Goal: Information Seeking & Learning: Find specific page/section

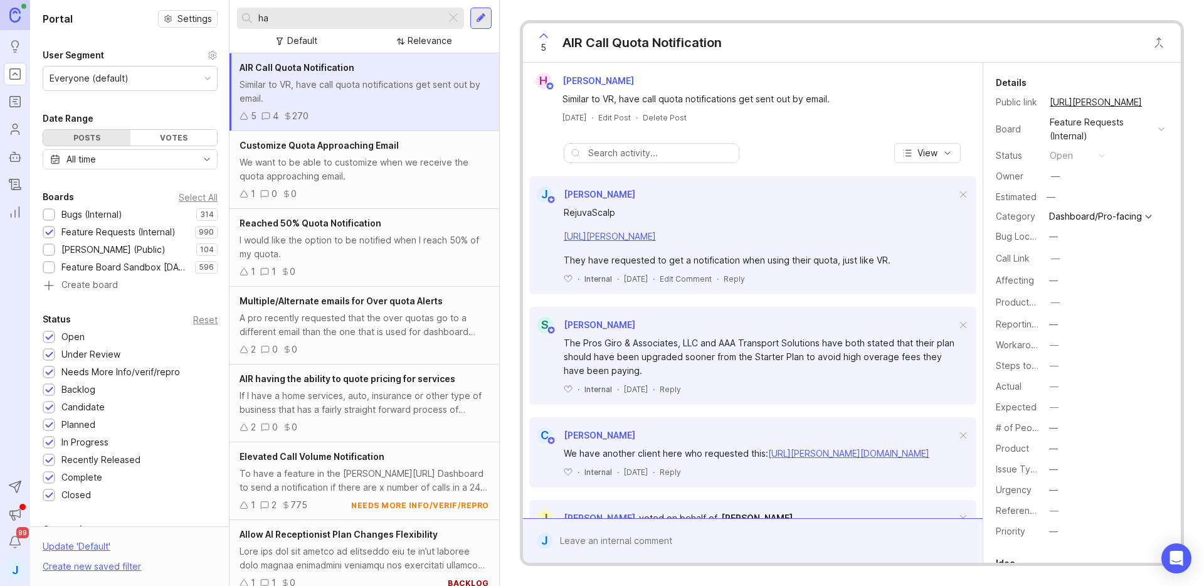
type input "h"
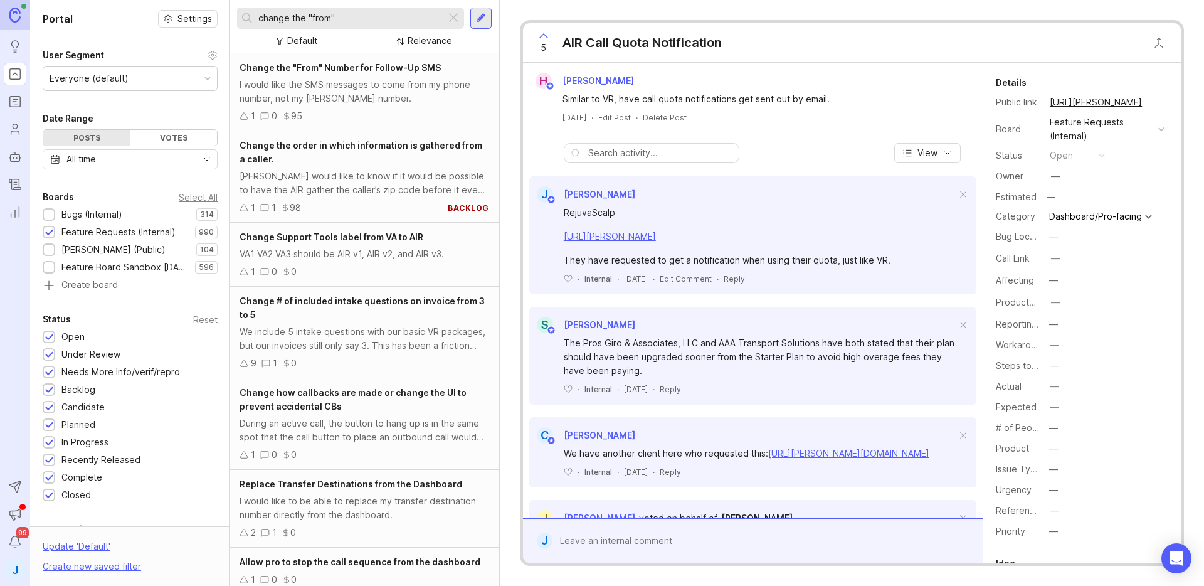
type input "change the "from""
click at [415, 86] on div "I would like the SMS messages to come from my phone number, not my [PERSON_NAME…" at bounding box center [365, 92] width 250 height 28
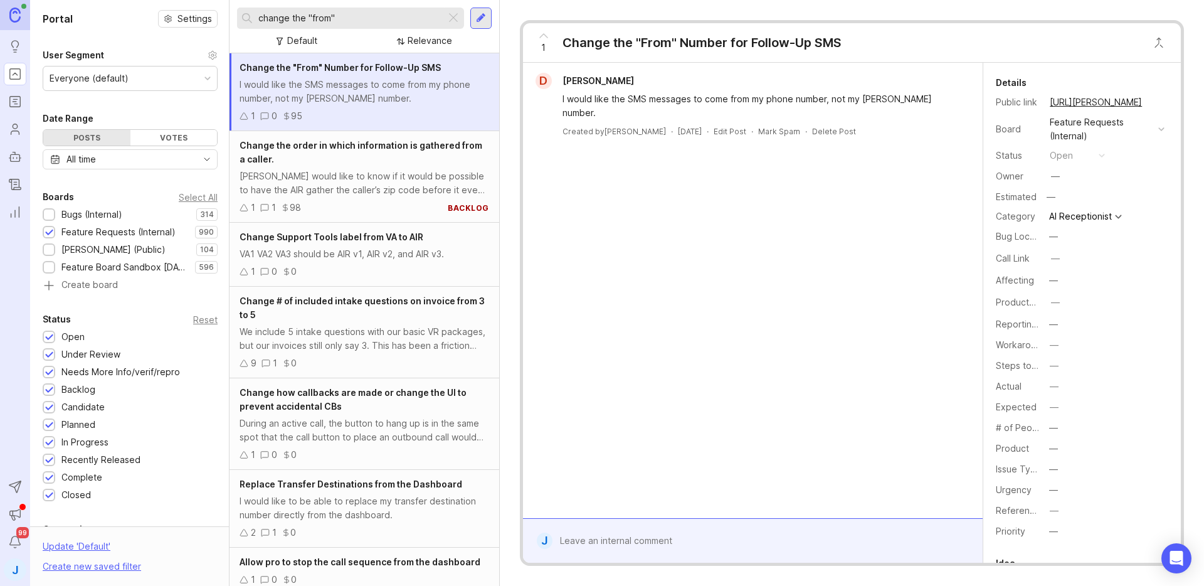
click at [682, 184] on div "D [PERSON_NAME] I would like the SMS messages to come from my phone number, not…" at bounding box center [753, 290] width 460 height 455
click at [803, 180] on div "D [PERSON_NAME] I would like the SMS messages to come from my phone number, not…" at bounding box center [753, 290] width 460 height 455
click at [389, 100] on div "I would like the SMS messages to come from my phone number, not my [PERSON_NAME…" at bounding box center [365, 92] width 250 height 28
click at [453, 22] on div at bounding box center [453, 18] width 15 height 16
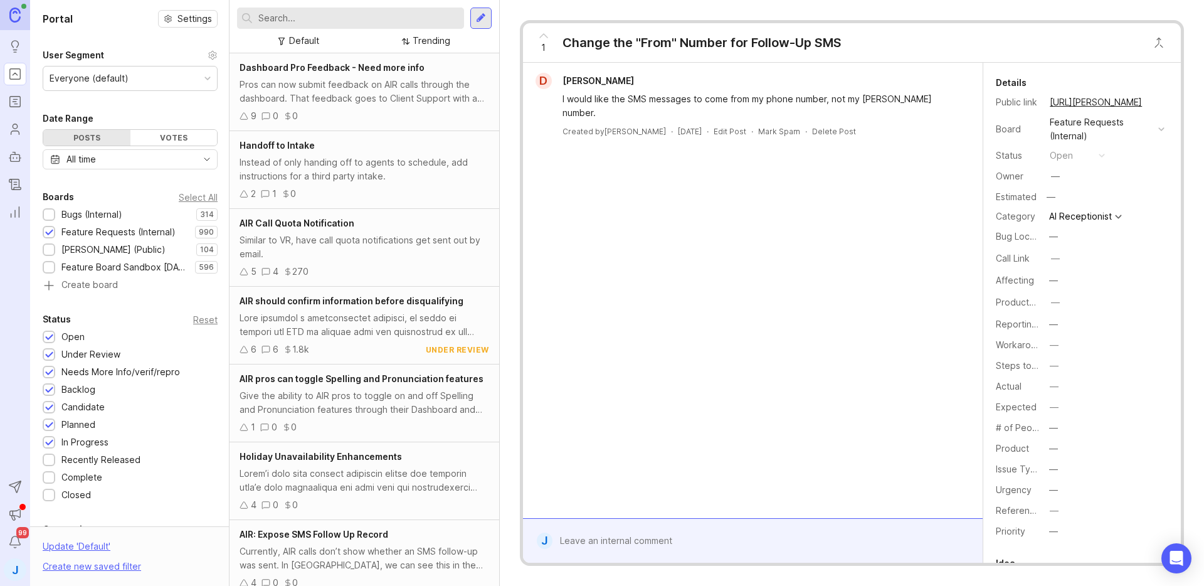
click at [710, 238] on div "D [PERSON_NAME] I would like the SMS messages to come from my phone number, not…" at bounding box center [753, 290] width 460 height 455
click at [603, 43] on div "Change the "From" Number for Follow-Up SMS" at bounding box center [701, 43] width 279 height 18
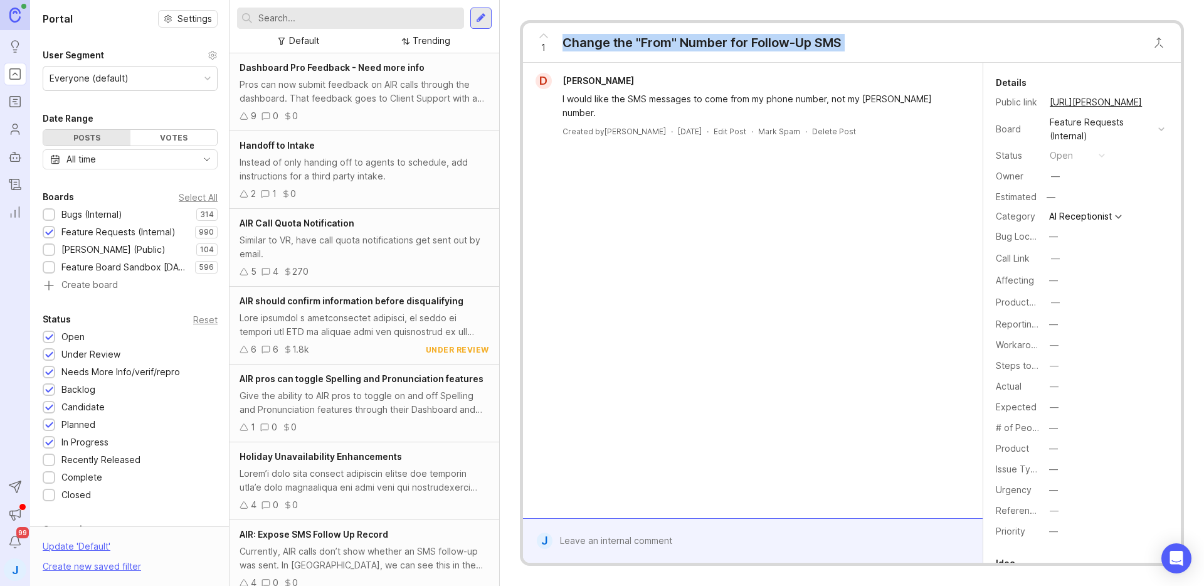
click at [603, 43] on div "Change the "From" Number for Follow-Up SMS" at bounding box center [701, 43] width 279 height 18
click at [602, 43] on div "Change the "From" Number for Follow-Up SMS" at bounding box center [701, 43] width 279 height 18
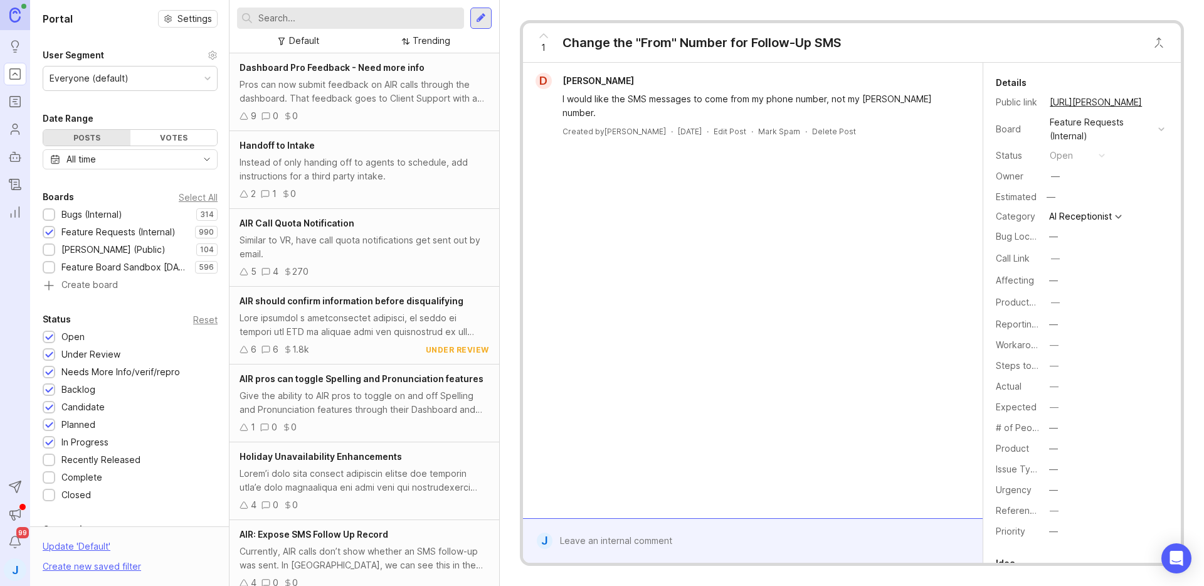
click at [773, 43] on div "Change the "From" Number for Follow-Up SMS" at bounding box center [701, 43] width 279 height 18
click at [724, 302] on div "D [PERSON_NAME] I would like the SMS messages to come from my phone number, not…" at bounding box center [753, 290] width 460 height 455
click at [760, 41] on div "Change the "From" Number for Follow-Up SMS" at bounding box center [701, 43] width 279 height 18
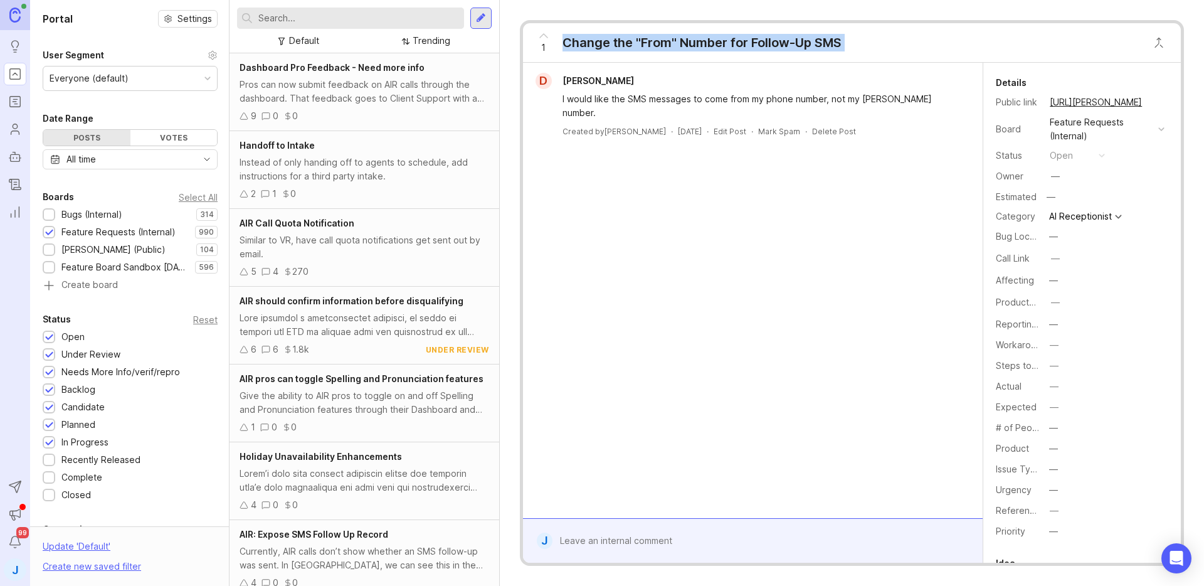
click at [760, 41] on div "Change the "From" Number for Follow-Up SMS" at bounding box center [701, 43] width 279 height 18
click at [808, 51] on div "1 Change the "From" Number for Follow-Up SMS" at bounding box center [685, 42] width 325 height 39
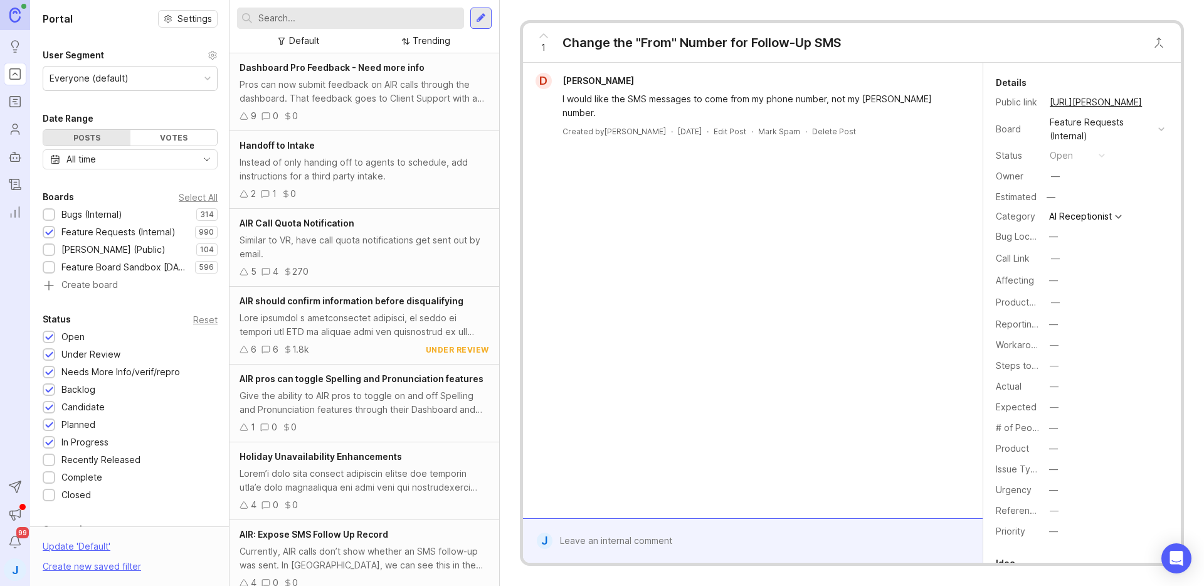
click at [705, 542] on div at bounding box center [761, 541] width 419 height 24
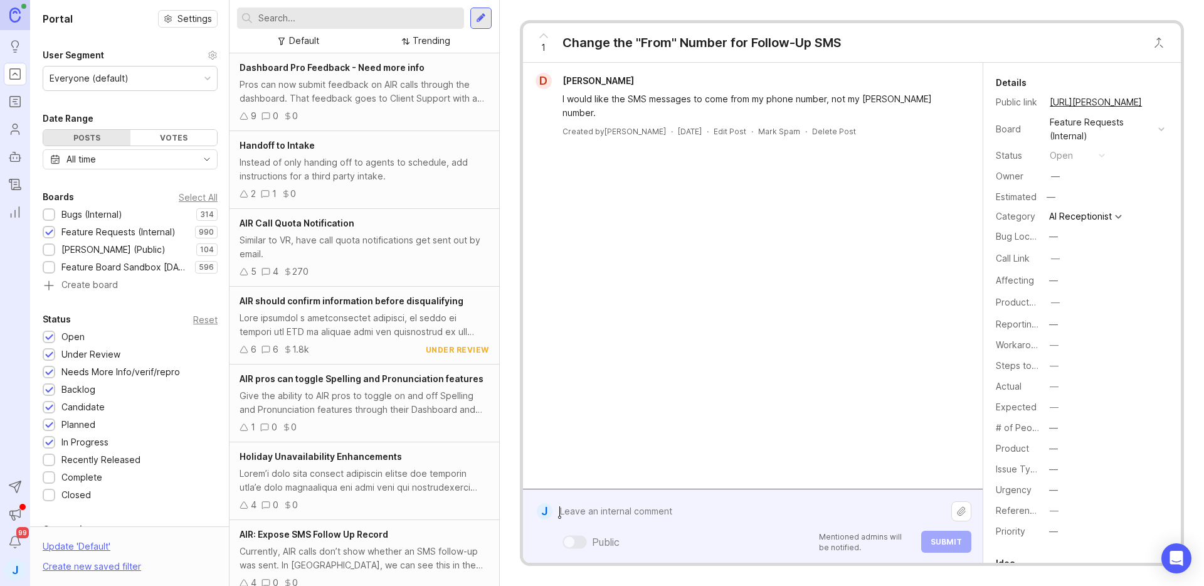
click at [729, 364] on div "D [PERSON_NAME] I would like the SMS messages to come from my phone number, not…" at bounding box center [753, 276] width 460 height 426
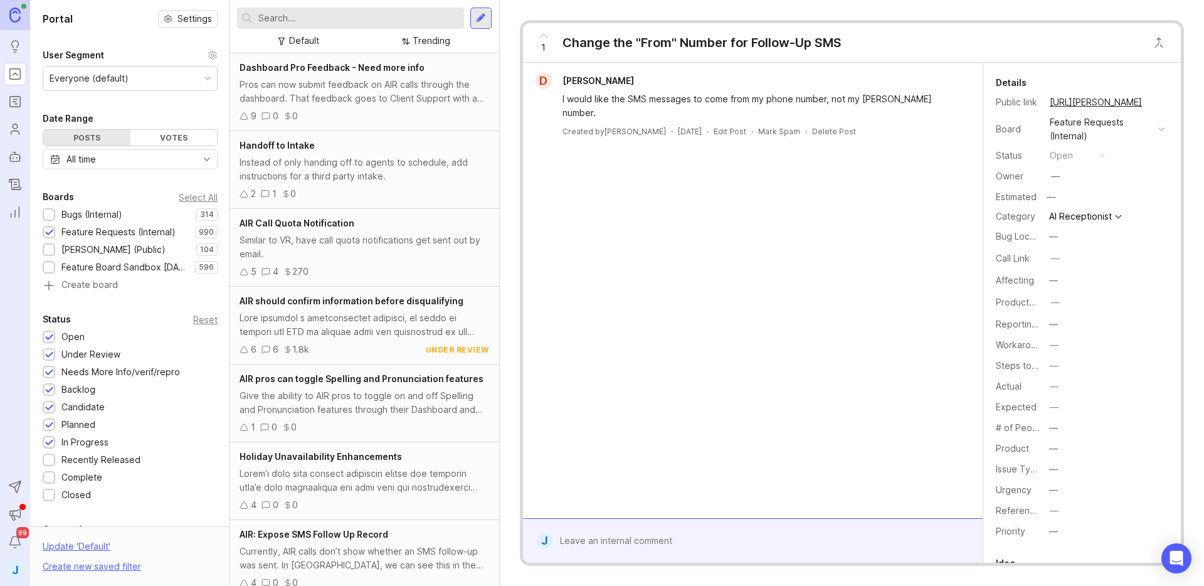
click at [792, 181] on div "D [PERSON_NAME] I would like the SMS messages to come from my phone number, not…" at bounding box center [753, 290] width 460 height 455
click at [835, 293] on div "D [PERSON_NAME] I would like the SMS messages to come from my phone number, not…" at bounding box center [753, 290] width 460 height 455
click at [1094, 105] on link "[URL][PERSON_NAME]" at bounding box center [1096, 102] width 100 height 16
click at [1149, 103] on button "copy icon" at bounding box center [1155, 102] width 18 height 18
click at [1153, 102] on button "copy icon" at bounding box center [1155, 102] width 18 height 18
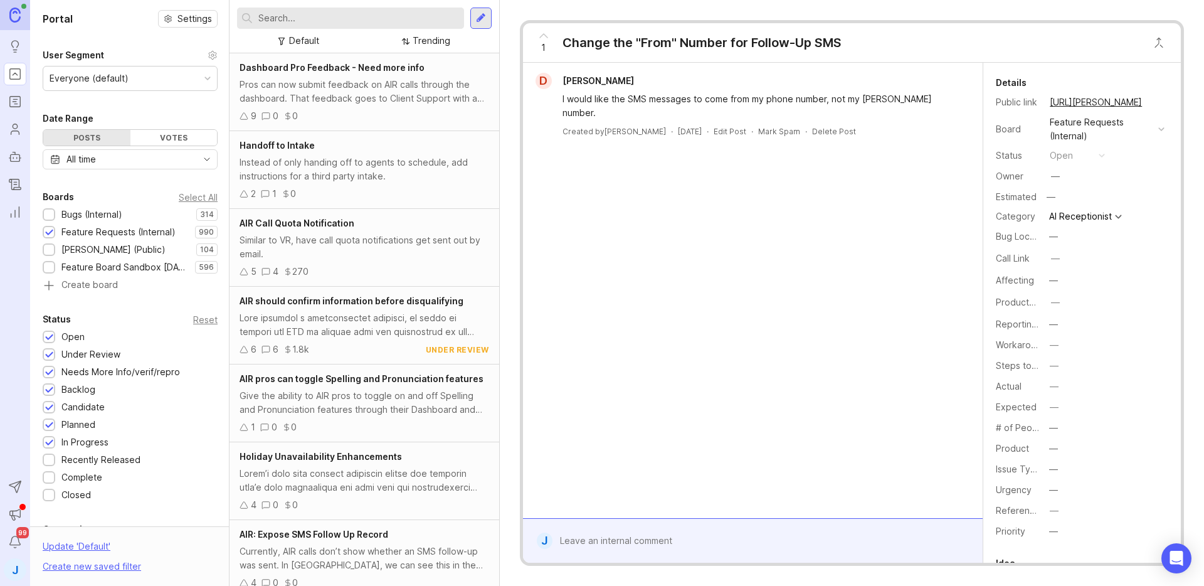
click at [1149, 103] on button "check icon" at bounding box center [1155, 102] width 18 height 18
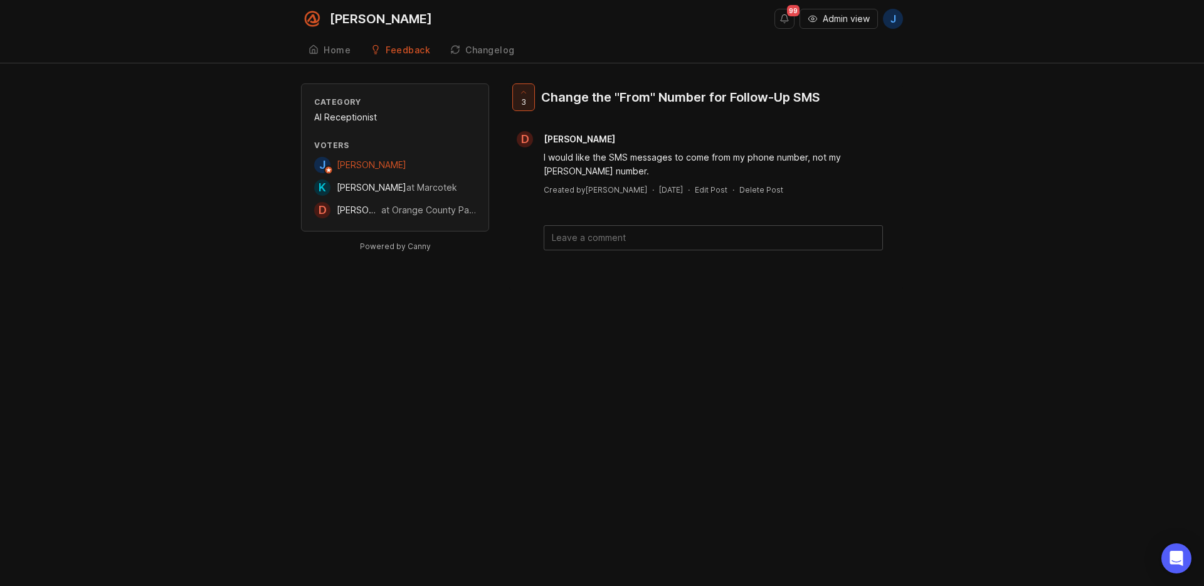
click at [1050, 315] on div "Smith.ai 99 Admin view J Create Home Feedback Feature Requests (Internal) 990 C…" at bounding box center [602, 293] width 1204 height 586
click at [593, 233] on textarea at bounding box center [713, 238] width 338 height 24
click at [780, 504] on div "Smith.ai 99 Admin view J Create Home Feedback Feature Requests (Internal) 990 C…" at bounding box center [602, 293] width 1204 height 586
click at [839, 19] on span "Admin view" at bounding box center [846, 19] width 47 height 13
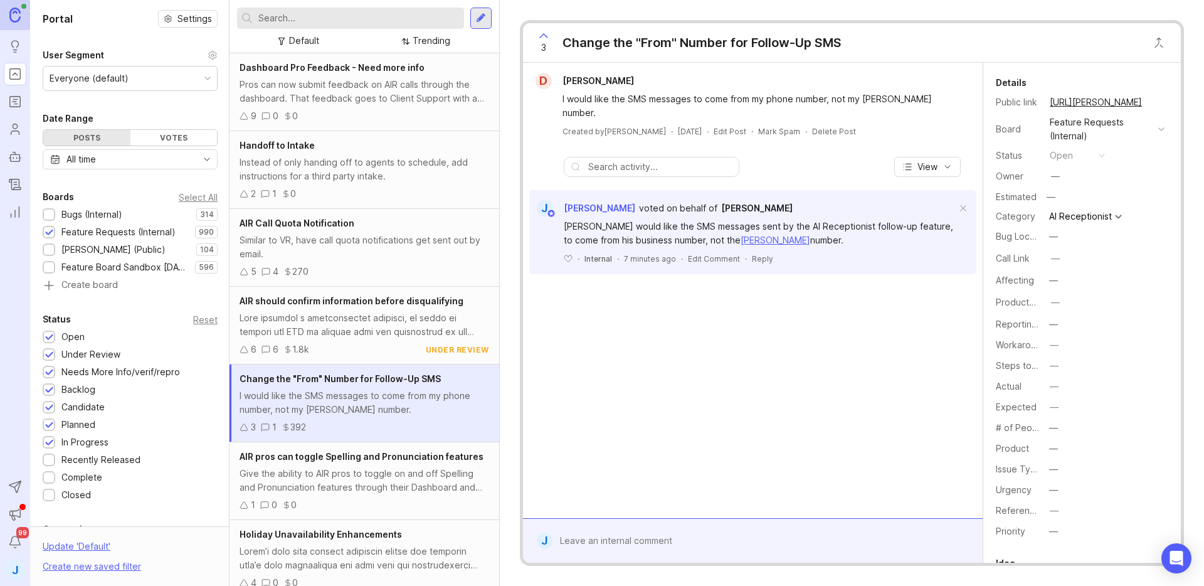
click at [798, 349] on div "D DYLAN DUONG I would like the SMS messages to come from my phone number, not m…" at bounding box center [753, 290] width 460 height 455
click at [826, 398] on div "D DYLAN DUONG I would like the SMS messages to come from my phone number, not m…" at bounding box center [753, 290] width 460 height 455
drag, startPoint x: 789, startPoint y: 195, endPoint x: 565, endPoint y: 195, distance: 224.5
click at [565, 200] on div "J Jose Rodriguez voted on behalf of Keith Norris" at bounding box center [752, 208] width 447 height 16
click at [734, 369] on div "D DYLAN DUONG I would like the SMS messages to come from my phone number, not m…" at bounding box center [753, 290] width 460 height 455
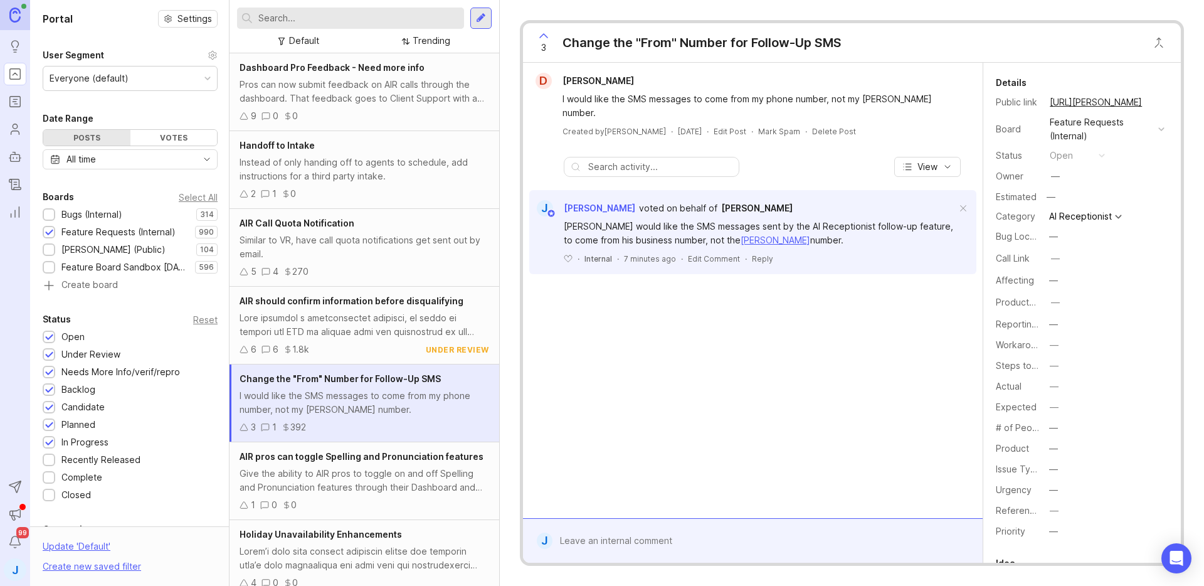
click at [666, 201] on div "voted on behalf of" at bounding box center [678, 208] width 78 height 14
click at [667, 201] on div "voted on behalf of" at bounding box center [678, 208] width 78 height 14
click at [767, 367] on div "D DYLAN DUONG I would like the SMS messages to come from my phone number, not m…" at bounding box center [753, 290] width 460 height 455
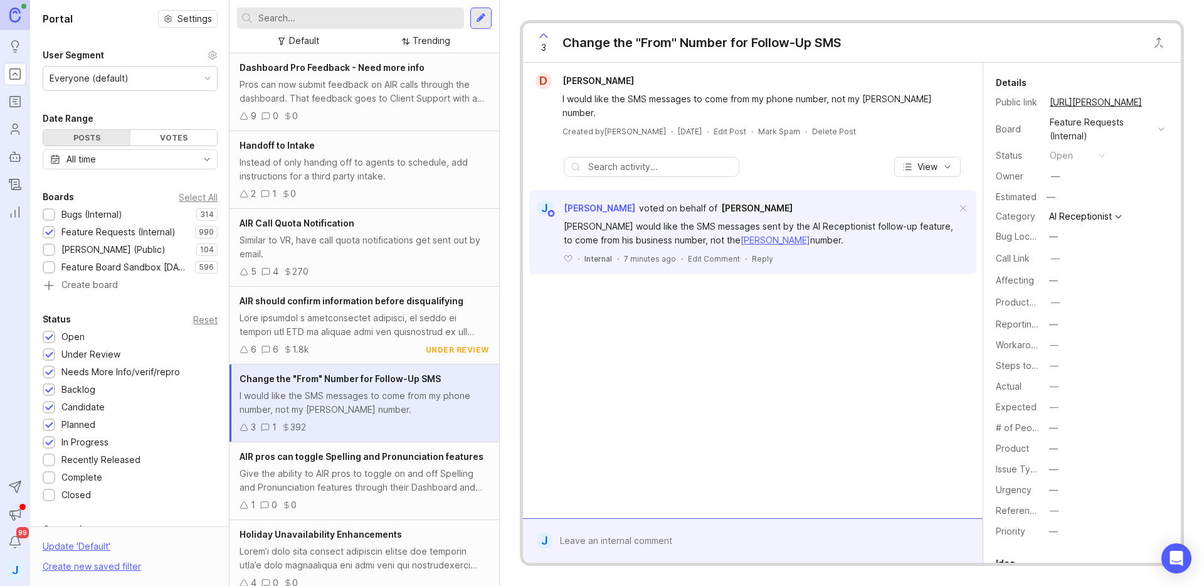
click at [1097, 103] on link "[URL][PERSON_NAME]" at bounding box center [1096, 102] width 100 height 16
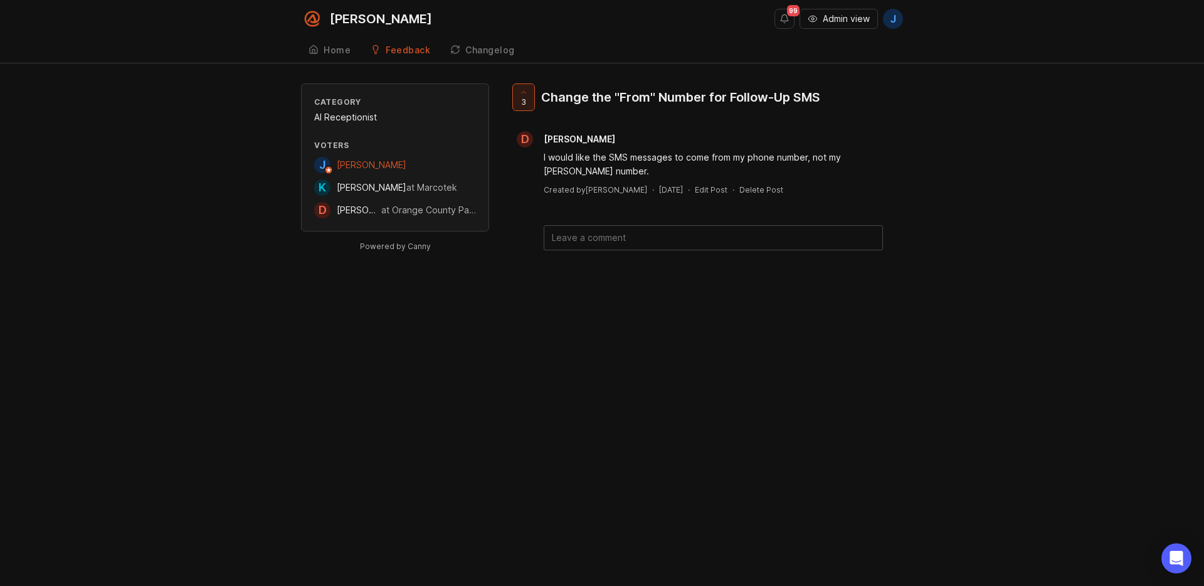
click at [1098, 293] on div "Smith.ai 99 Admin view J Create Home Feedback Feature Requests (Internal) 990 C…" at bounding box center [602, 293] width 1204 height 586
